Goal: Information Seeking & Learning: Learn about a topic

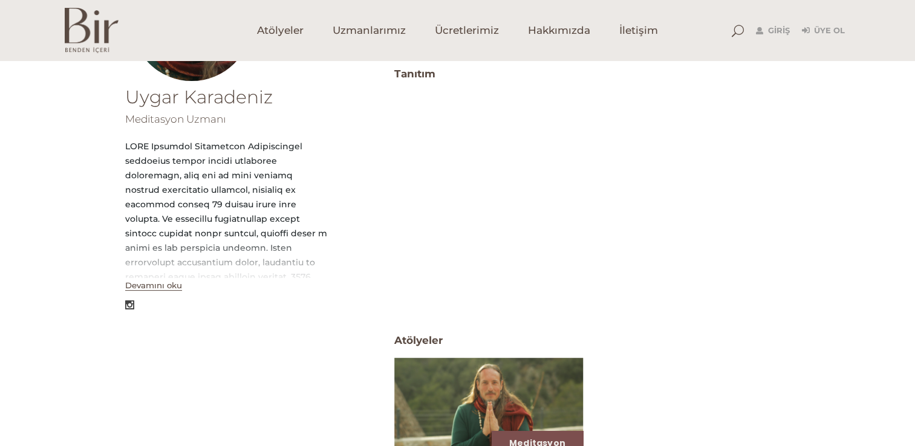
scroll to position [242, 0]
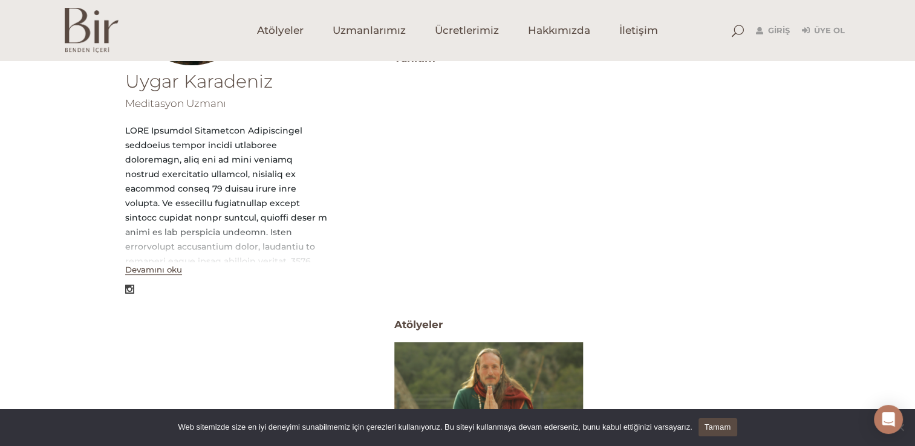
click at [172, 274] on button "Devamını oku" at bounding box center [153, 270] width 57 height 10
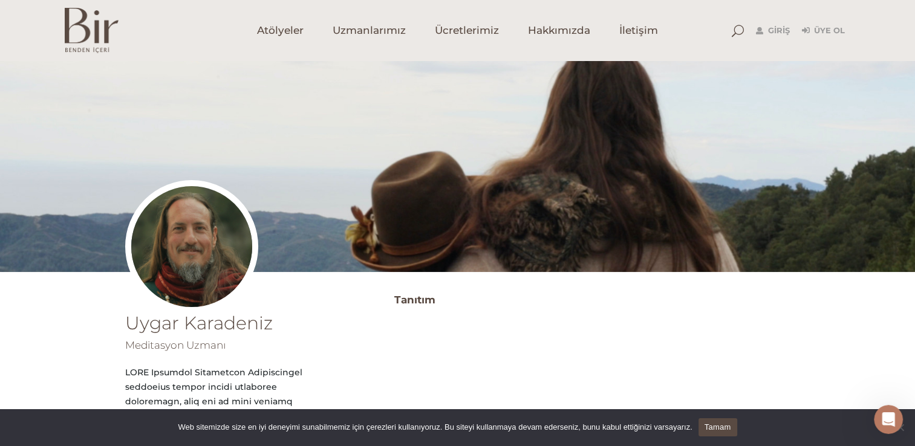
scroll to position [179, 0]
click at [469, 25] on span "Ücretlerimiz" at bounding box center [467, 31] width 64 height 14
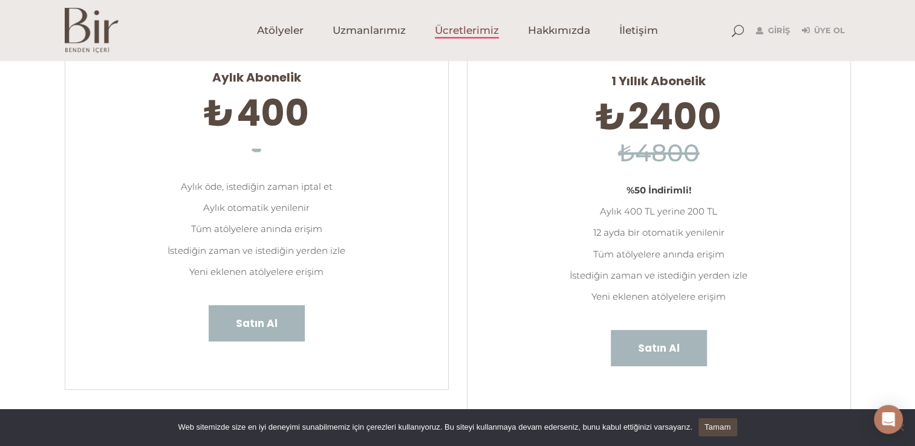
scroll to position [121, 0]
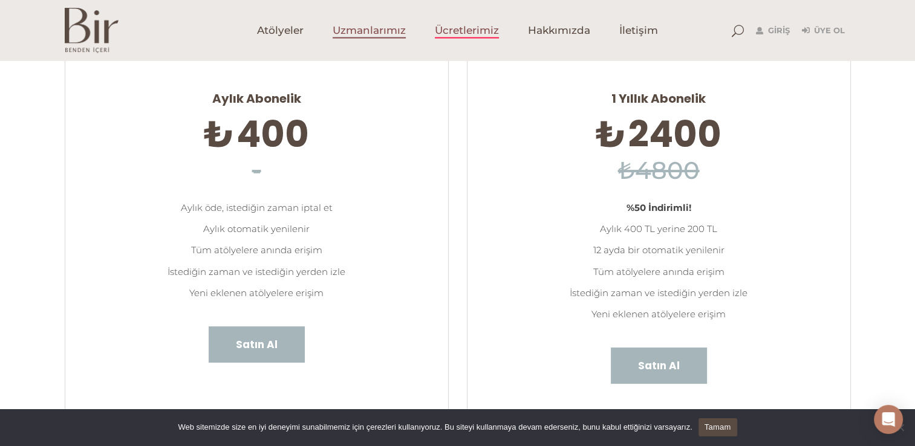
click at [371, 31] on span "Uzmanlarımız" at bounding box center [369, 31] width 73 height 14
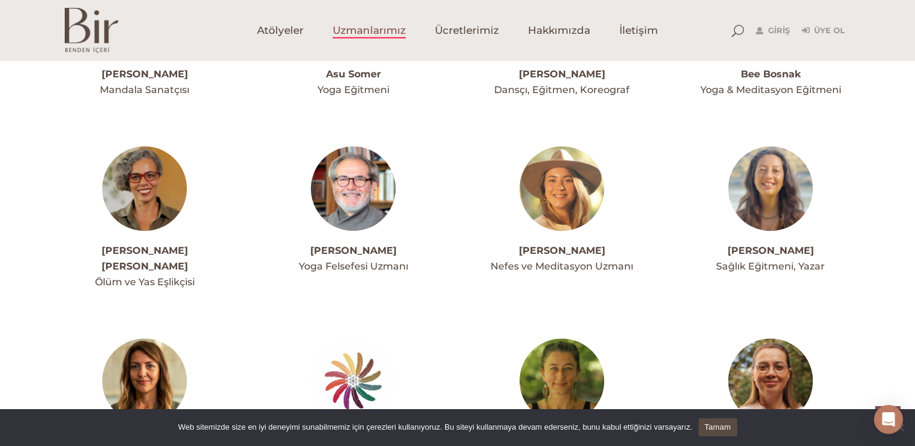
scroll to position [665, 0]
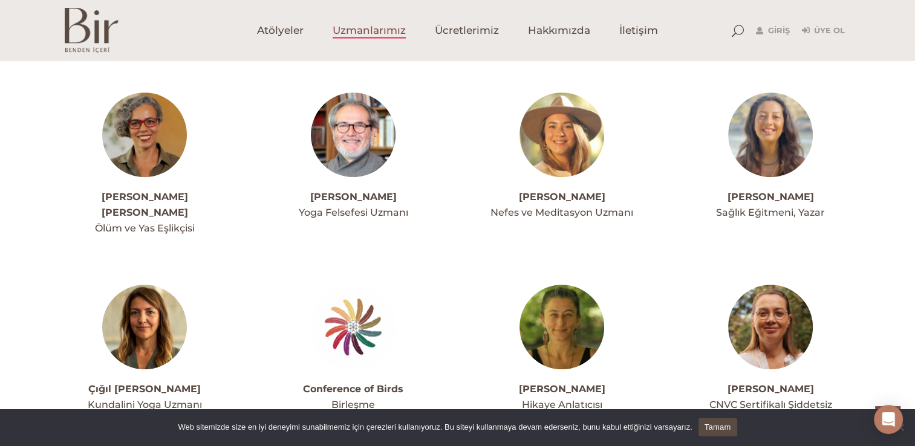
click at [576, 158] on img at bounding box center [562, 135] width 85 height 85
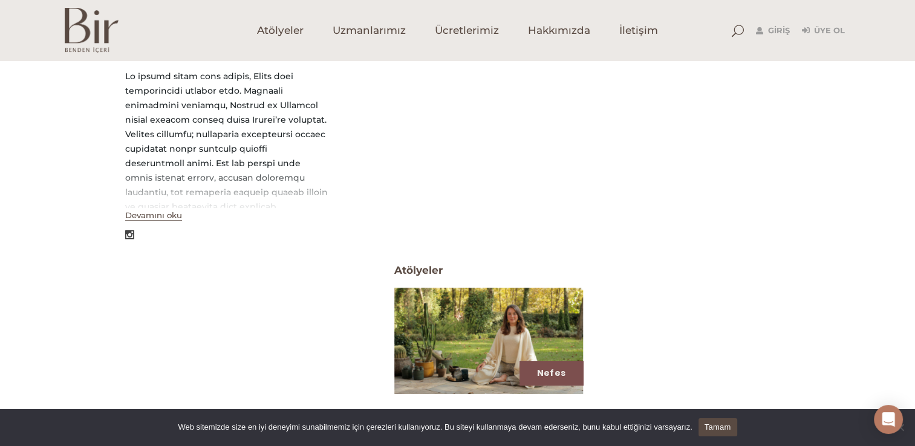
scroll to position [302, 0]
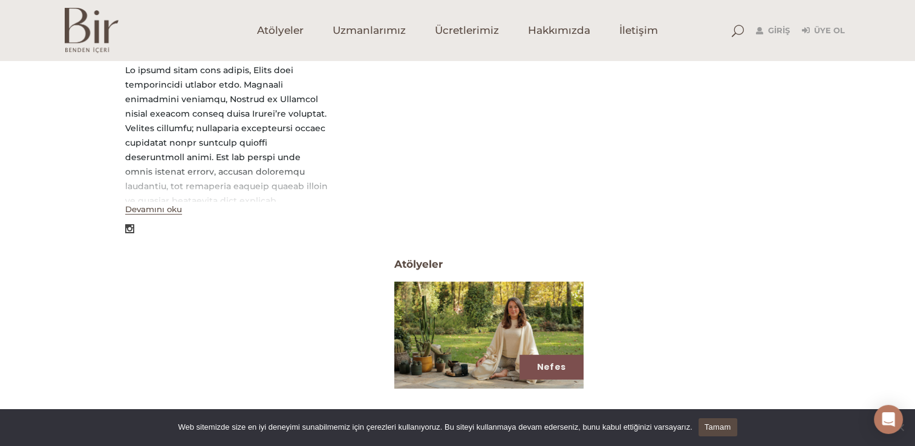
click at [507, 322] on img at bounding box center [488, 334] width 195 height 109
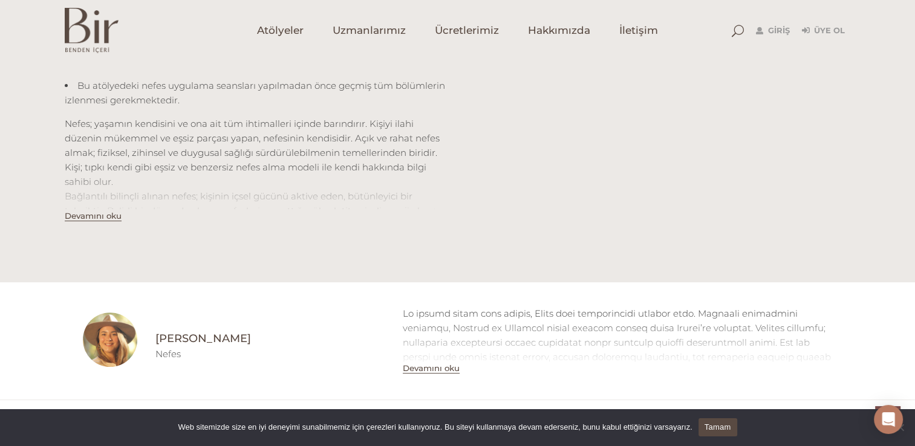
scroll to position [423, 0]
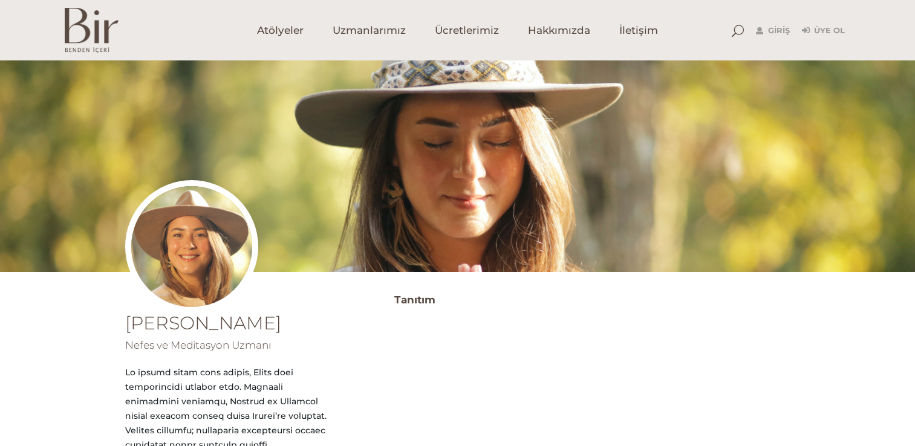
scroll to position [302, 0]
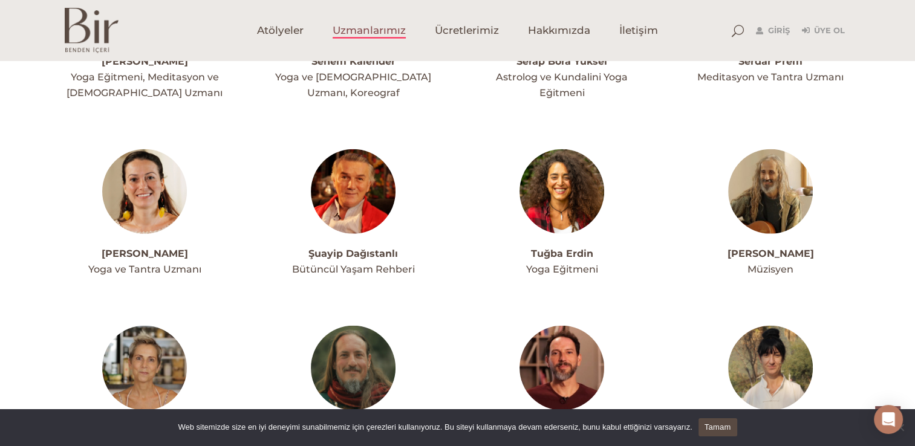
scroll to position [3205, 0]
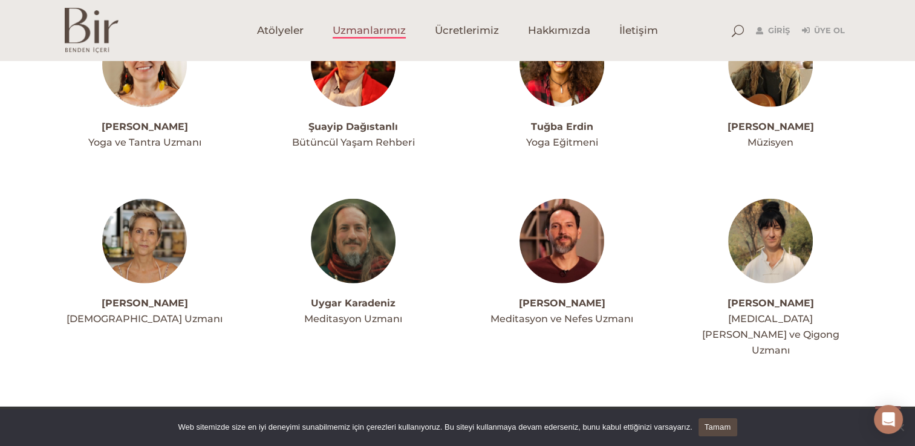
click at [562, 206] on img at bounding box center [562, 241] width 85 height 85
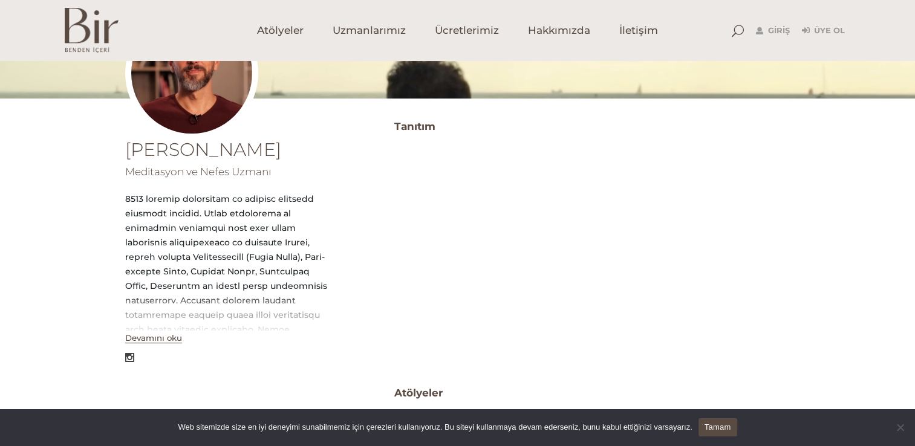
scroll to position [181, 0]
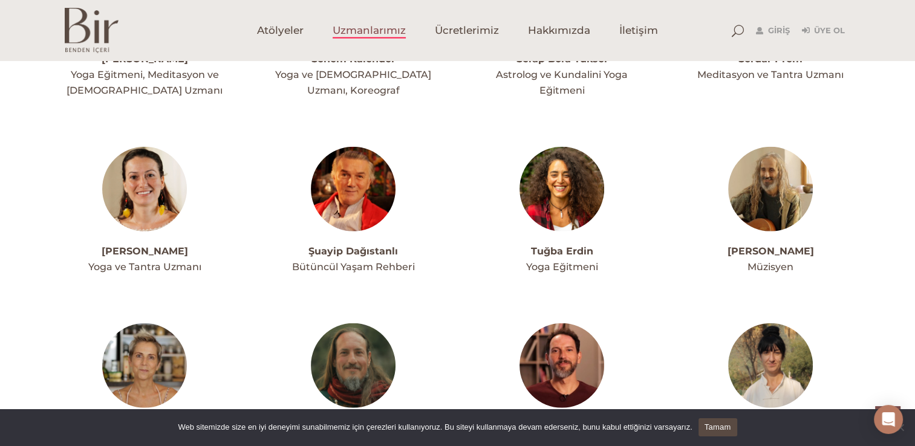
scroll to position [3205, 0]
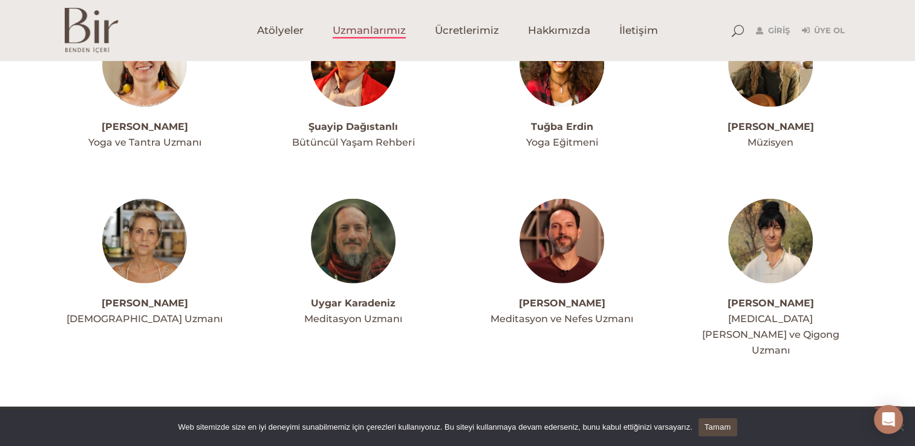
click at [766, 200] on img at bounding box center [770, 241] width 85 height 85
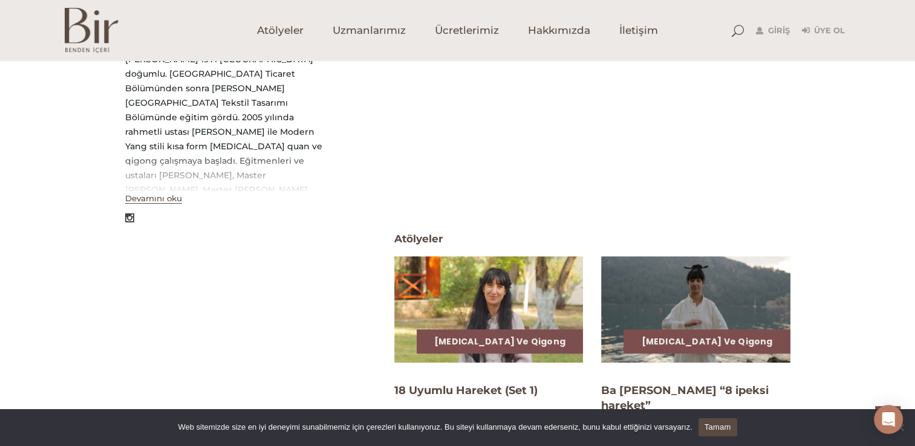
scroll to position [484, 0]
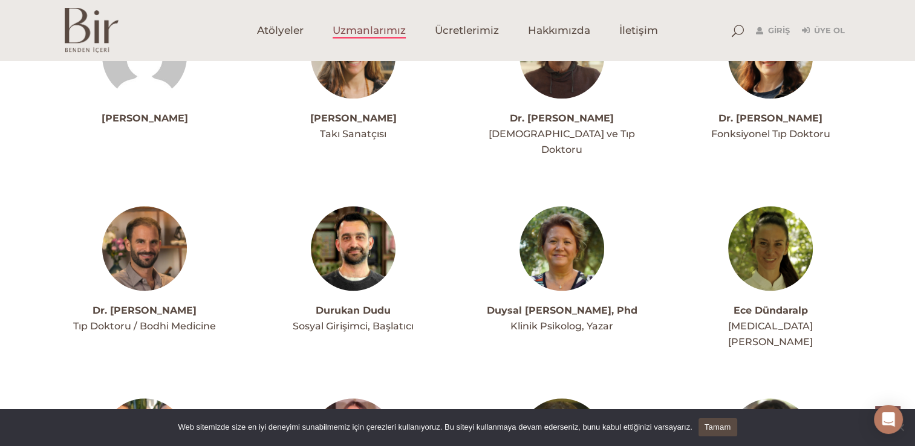
scroll to position [1148, 0]
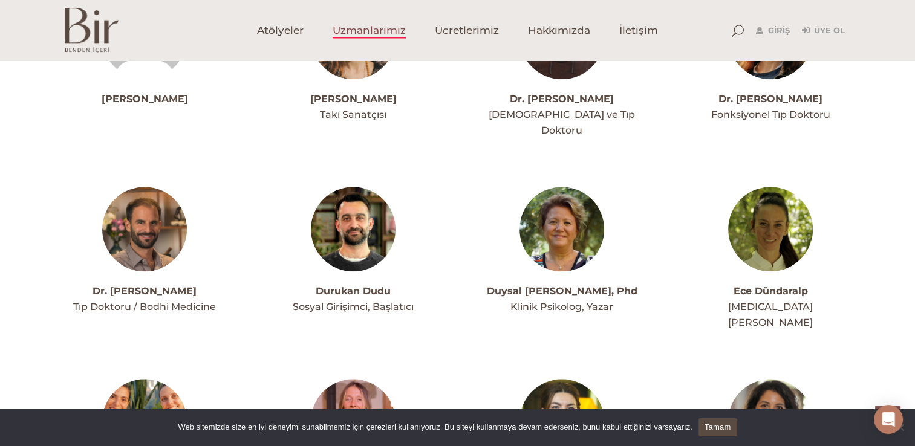
click at [167, 201] on img at bounding box center [144, 229] width 85 height 85
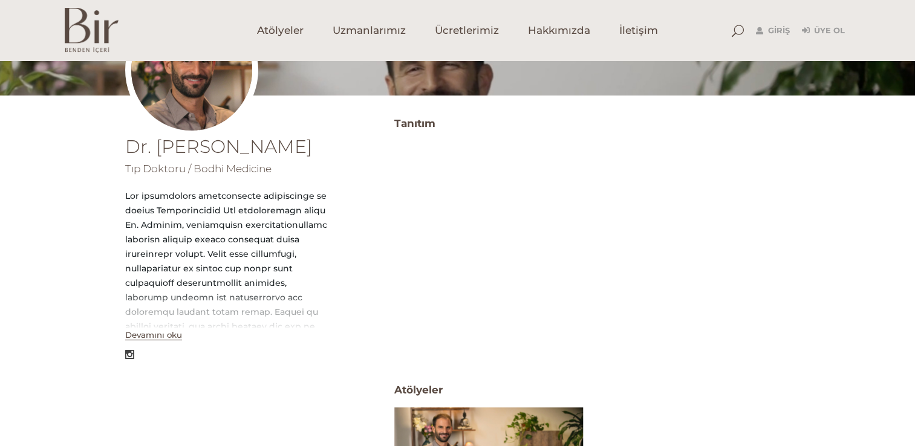
scroll to position [181, 0]
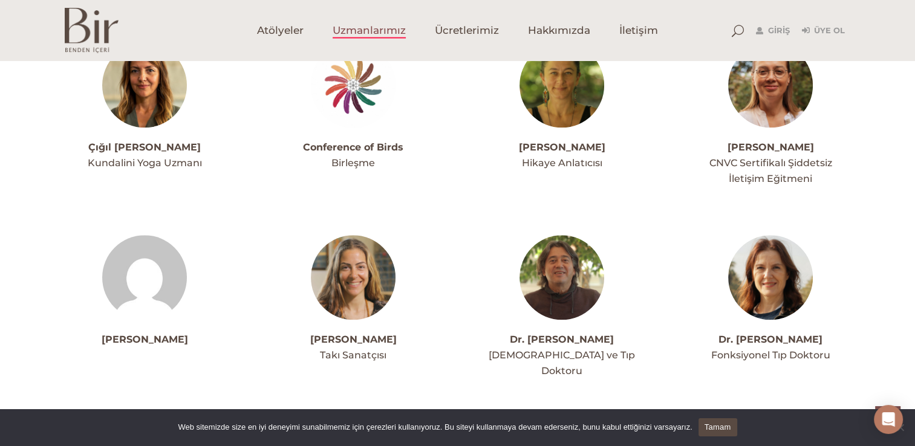
scroll to position [906, 0]
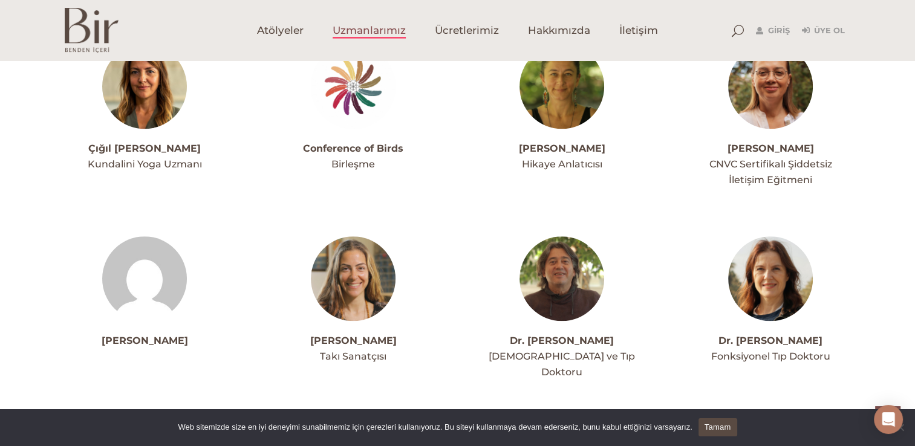
click at [370, 265] on img at bounding box center [353, 279] width 85 height 85
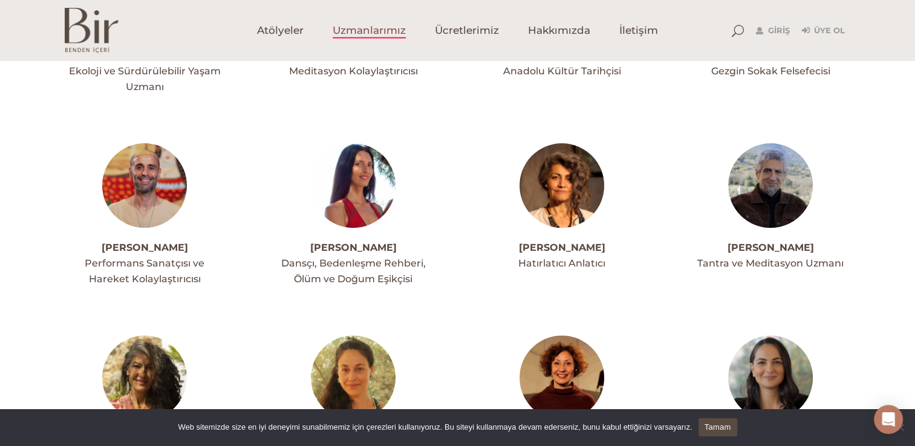
scroll to position [59, 0]
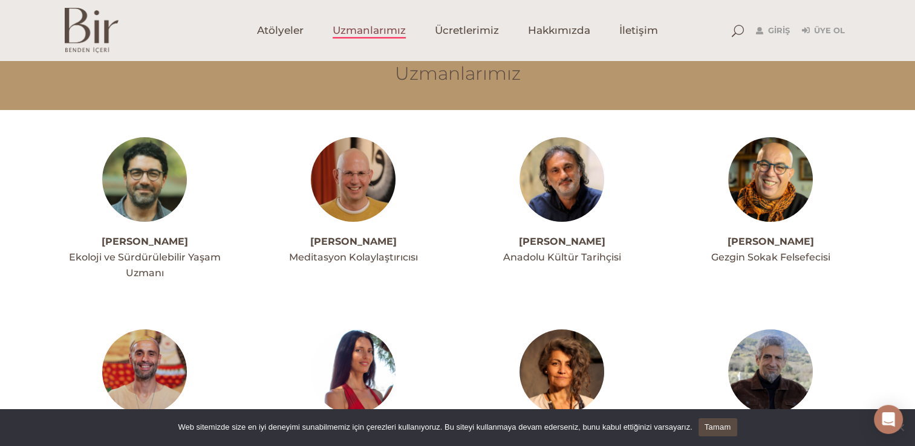
click at [150, 188] on img at bounding box center [144, 179] width 85 height 85
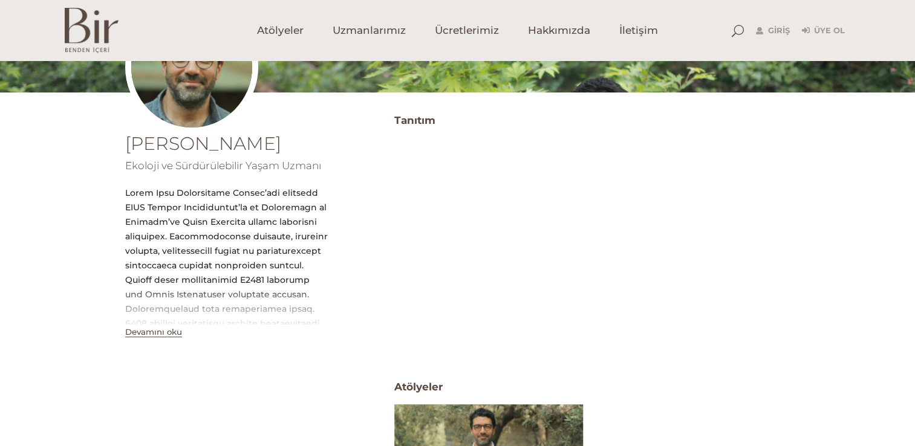
scroll to position [181, 0]
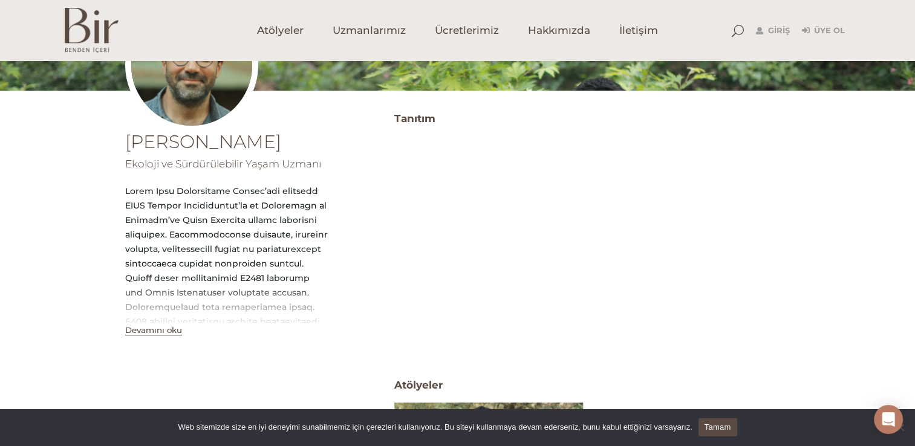
click at [151, 330] on button "Devamını oku" at bounding box center [153, 330] width 57 height 10
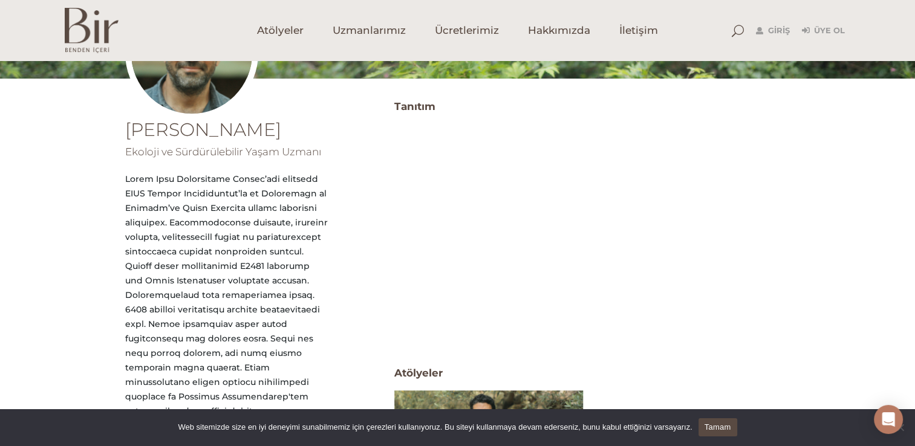
scroll to position [121, 0]
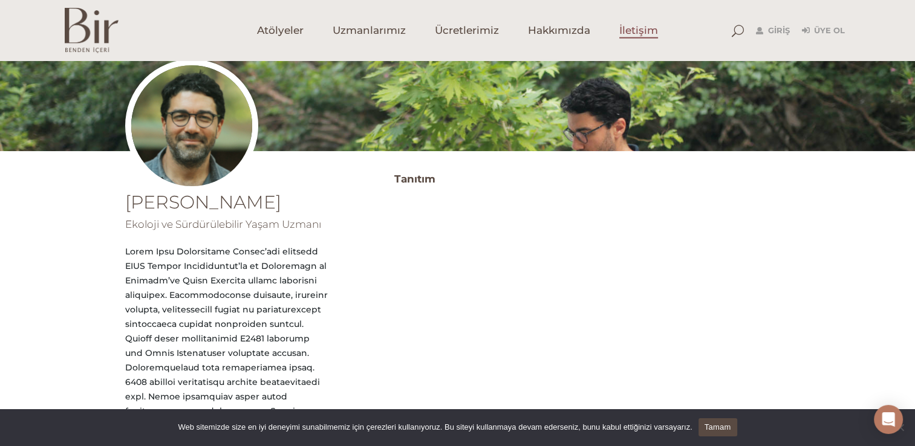
click at [647, 34] on span "İletişim" at bounding box center [638, 31] width 39 height 14
